Goal: Communication & Community: Answer question/provide support

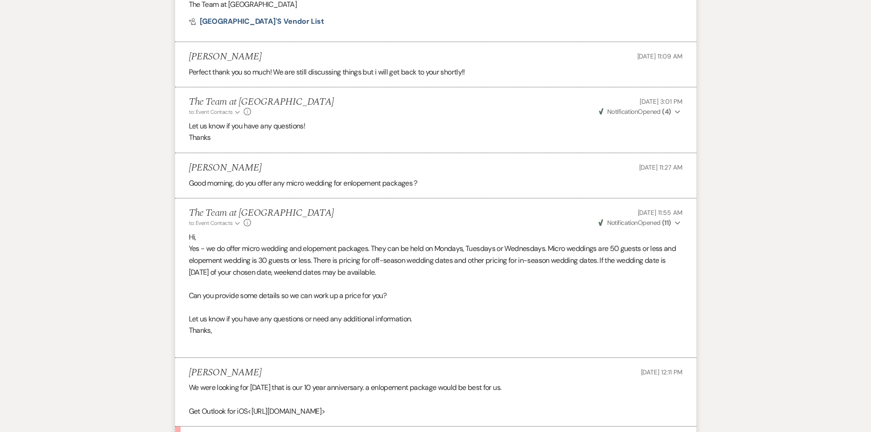
scroll to position [715, 0]
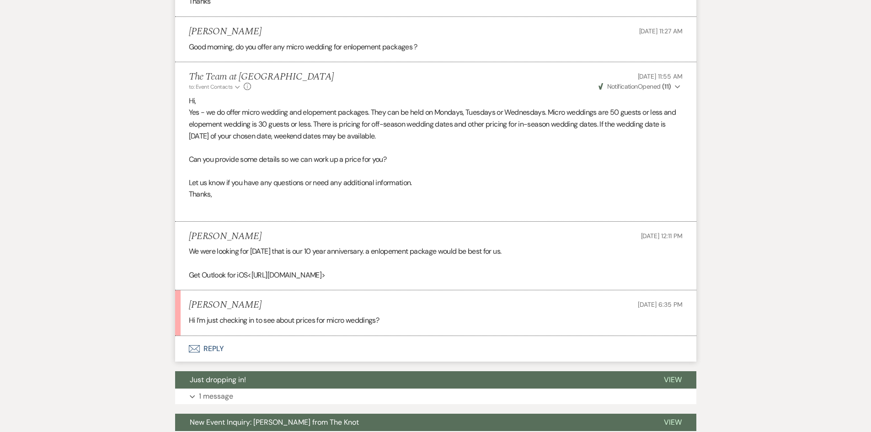
click at [210, 347] on button "Envelope Reply" at bounding box center [435, 349] width 521 height 26
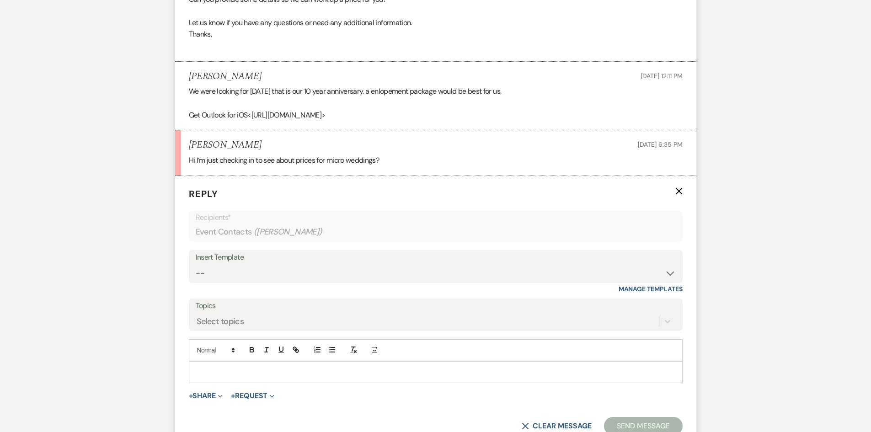
scroll to position [898, 0]
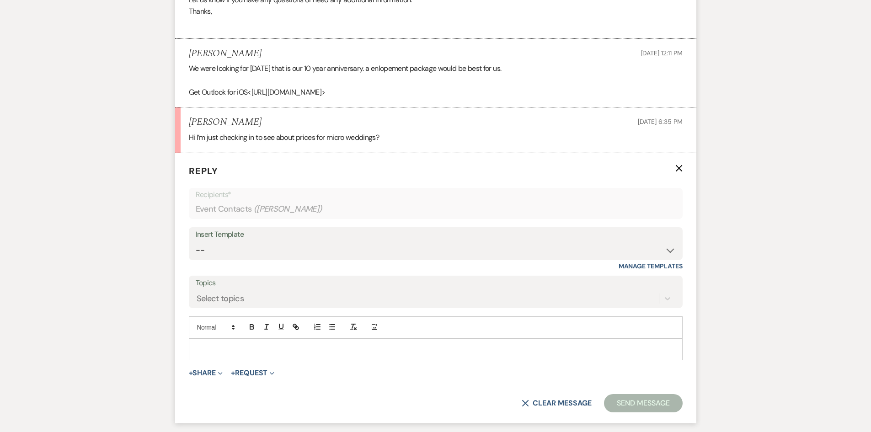
click at [211, 350] on p at bounding box center [435, 349] width 479 height 10
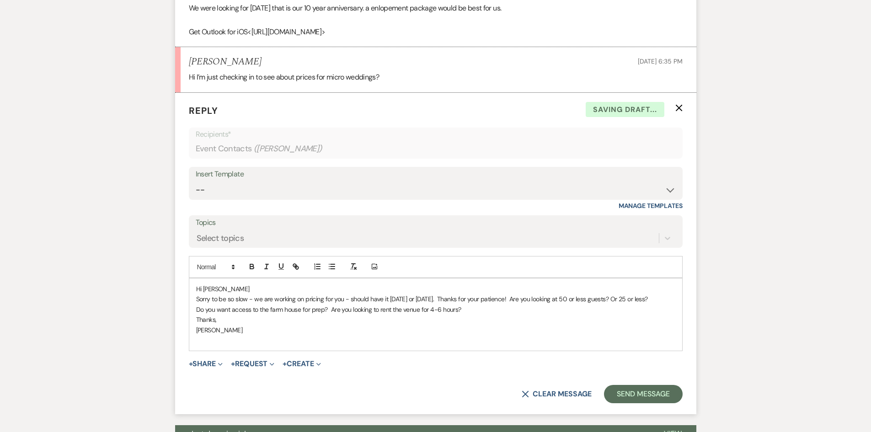
scroll to position [1035, 0]
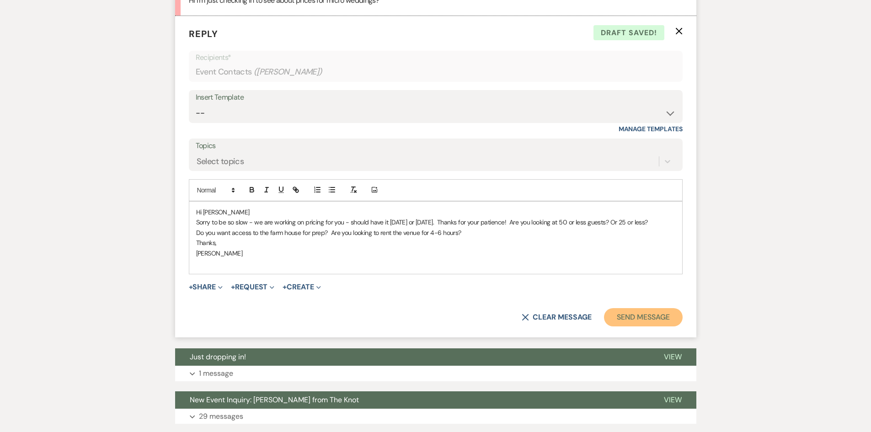
click at [644, 318] on button "Send Message" at bounding box center [643, 317] width 78 height 18
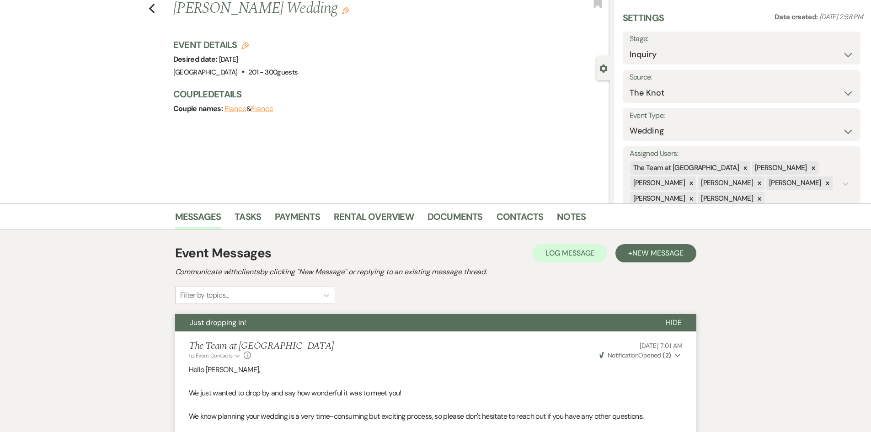
scroll to position [0, 0]
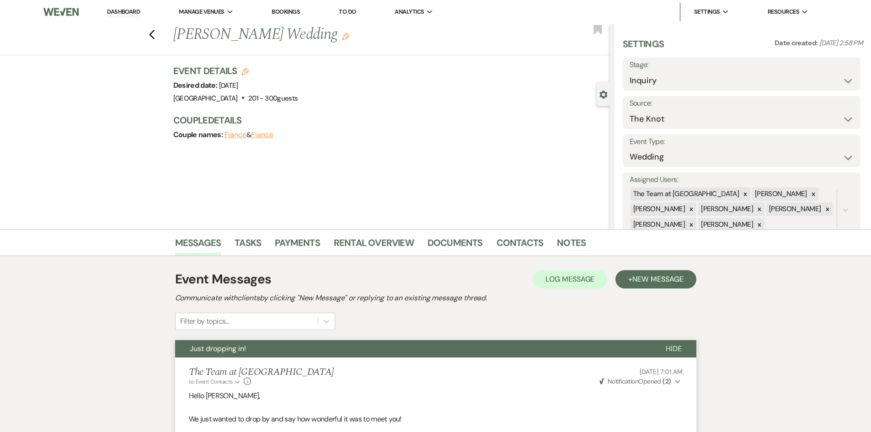
click at [122, 11] on link "Dashboard" at bounding box center [123, 12] width 33 height 9
